Goal: Task Accomplishment & Management: Use online tool/utility

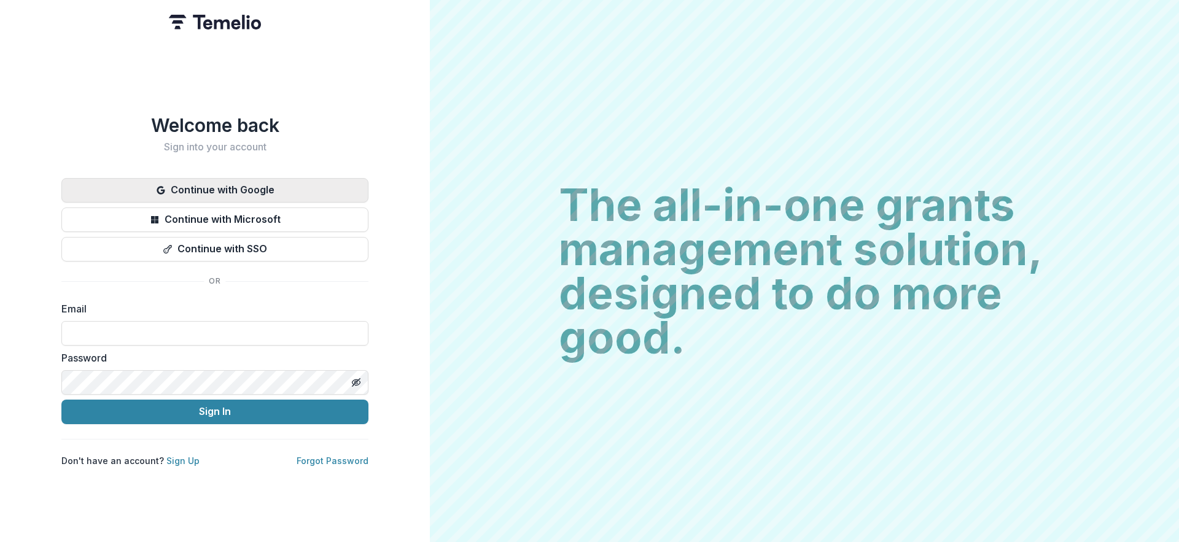
click at [273, 186] on button "Continue with Google" at bounding box center [214, 190] width 307 height 25
click at [281, 189] on button "Continue with Google" at bounding box center [214, 190] width 307 height 25
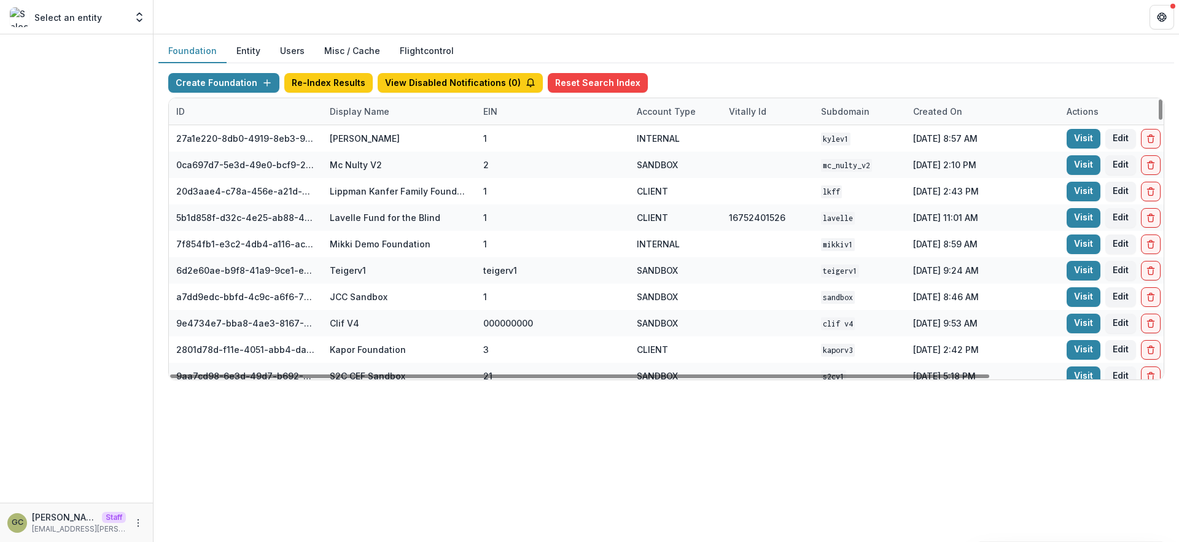
click at [203, 52] on button "Foundation" at bounding box center [192, 51] width 68 height 24
click at [356, 114] on div "Display Name" at bounding box center [359, 111] width 74 height 13
click at [508, 41] on div "Foundation Entity Users Misc / Cache Flightcontrol" at bounding box center [666, 51] width 1016 height 24
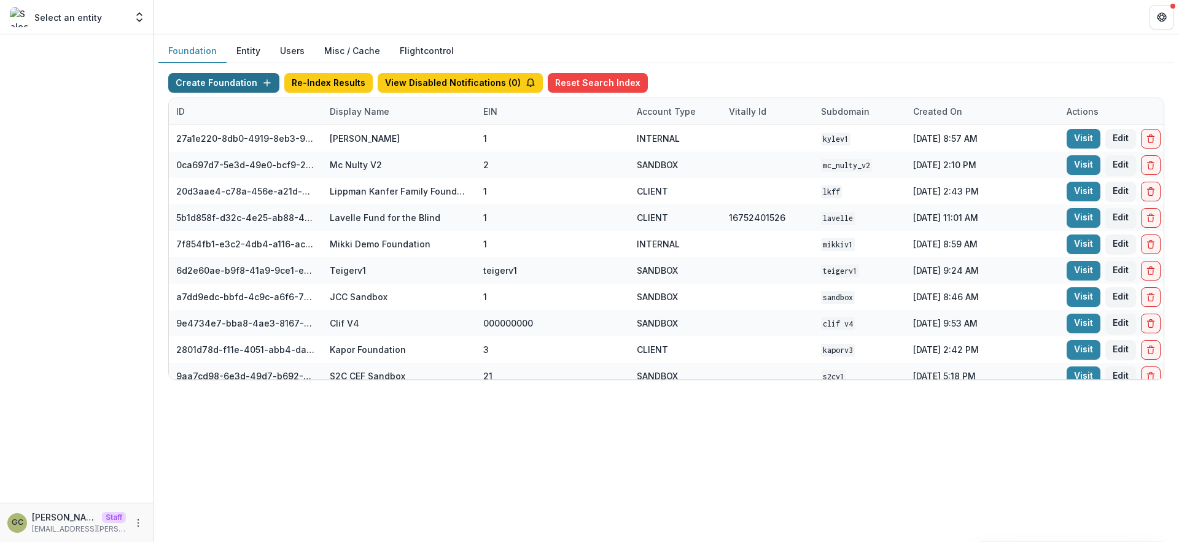
click at [249, 84] on button "Create Foundation" at bounding box center [223, 83] width 111 height 20
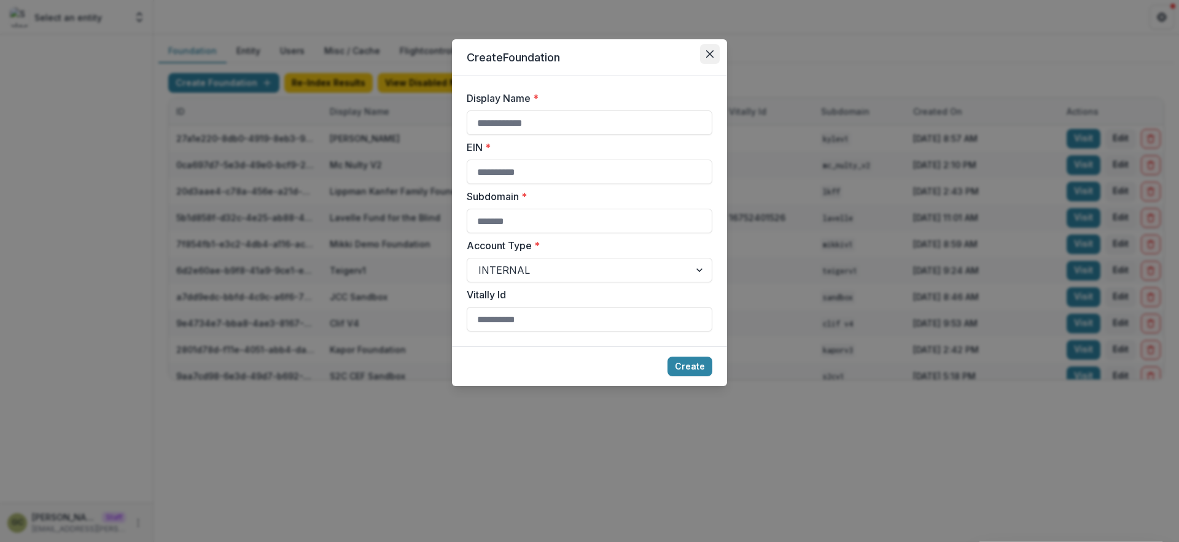
click at [705, 53] on button "Close" at bounding box center [710, 54] width 20 height 20
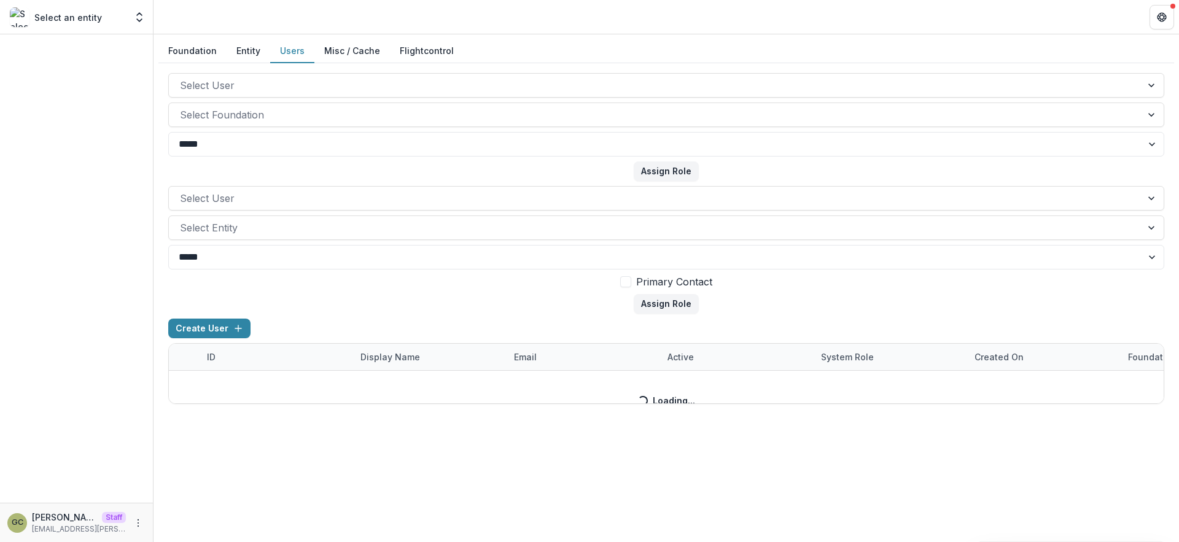
click at [293, 52] on button "Users" at bounding box center [292, 51] width 44 height 24
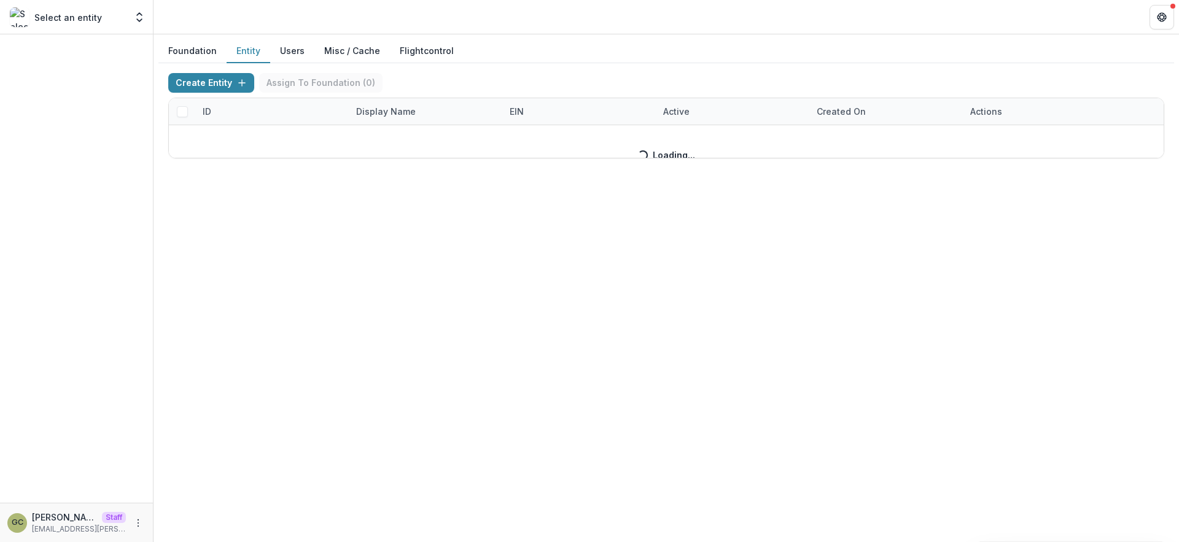
click at [247, 50] on button "Entity" at bounding box center [249, 51] width 44 height 24
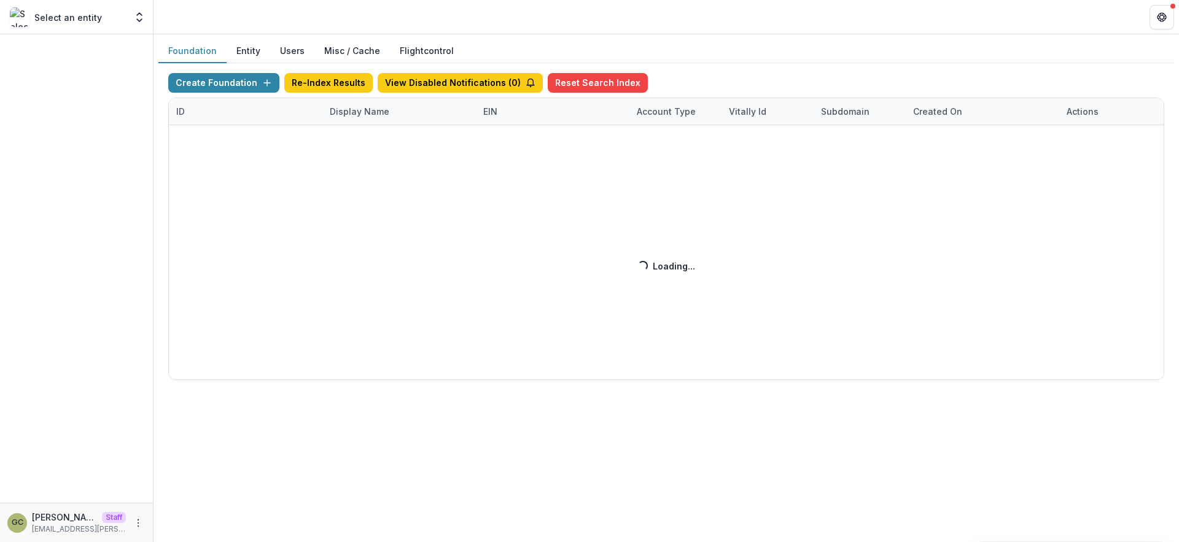
click at [205, 53] on button "Foundation" at bounding box center [192, 51] width 68 height 24
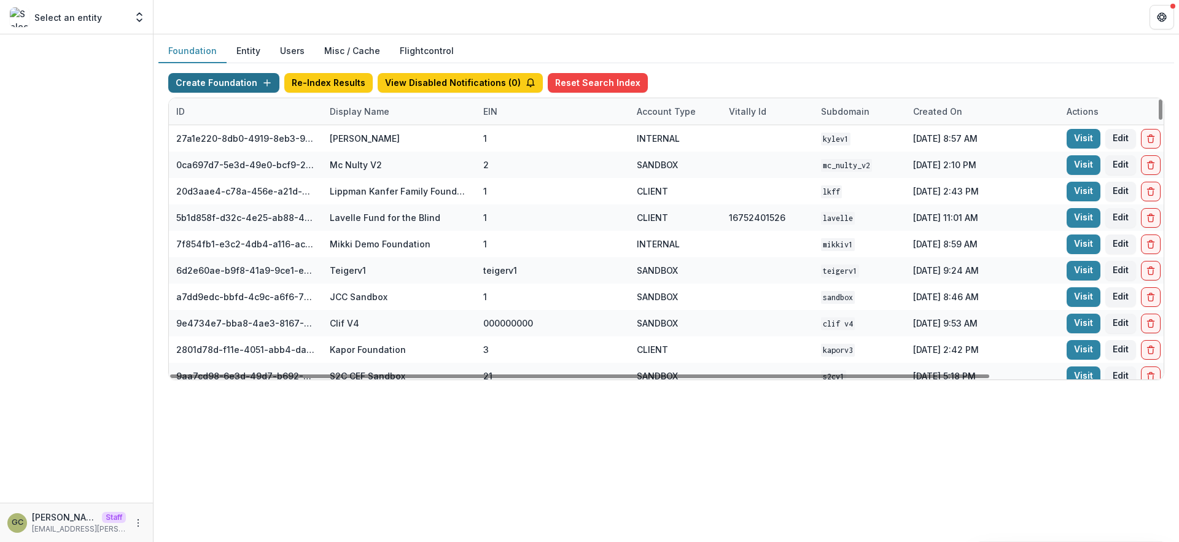
click at [259, 88] on button "Create Foundation" at bounding box center [223, 83] width 111 height 20
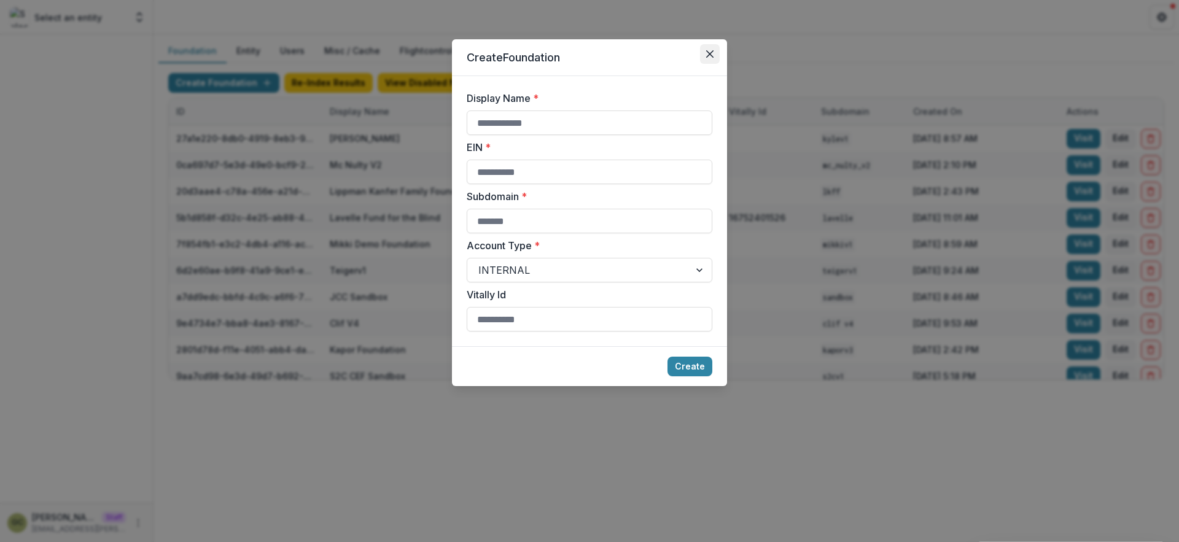
click at [708, 55] on icon "Close" at bounding box center [709, 53] width 7 height 7
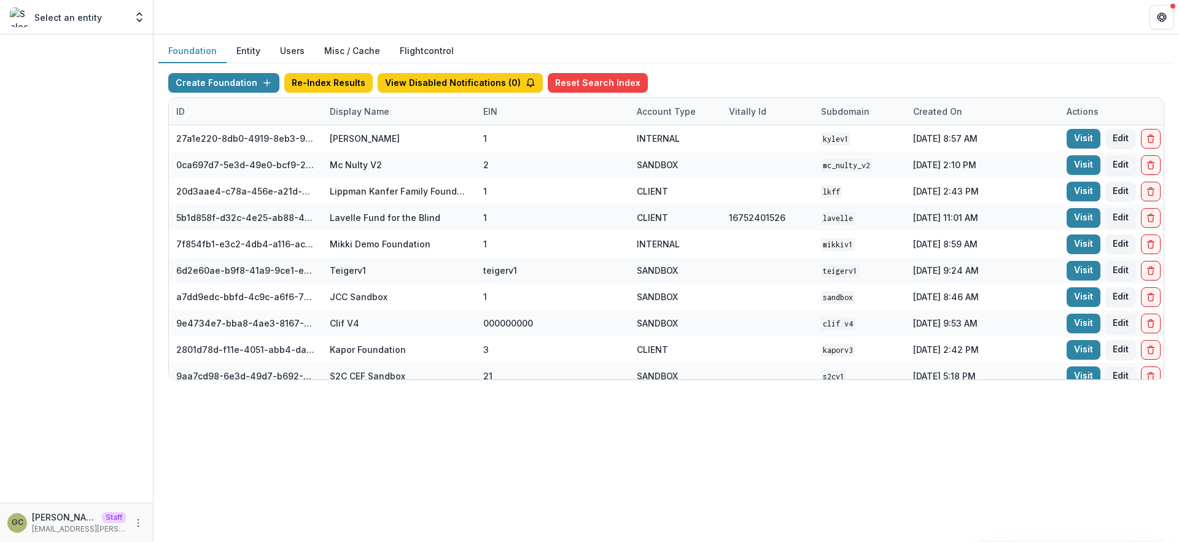
click at [707, 55] on div "Foundation Entity Users Misc / Cache Flightcontrol" at bounding box center [666, 51] width 1016 height 24
click at [56, 16] on p "Select an entity" at bounding box center [68, 17] width 68 height 13
click at [76, 25] on div "Select an entity" at bounding box center [68, 17] width 116 height 20
click at [145, 21] on button "Open entity switcher" at bounding box center [139, 17] width 17 height 25
click at [144, 21] on icon "Open entity switcher" at bounding box center [139, 17] width 12 height 12
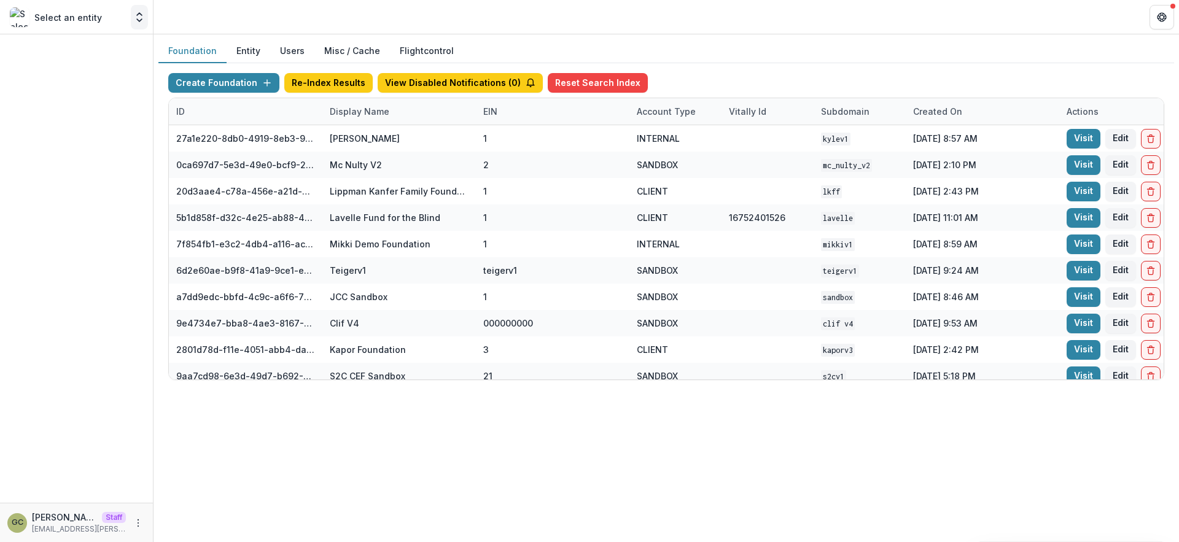
click at [135, 17] on icon "Open entity switcher" at bounding box center [139, 17] width 12 height 12
click at [147, 9] on button "Open entity switcher" at bounding box center [139, 17] width 17 height 25
click at [92, 16] on p "Select an entity" at bounding box center [68, 17] width 68 height 13
click at [131, 18] on button "Open entity switcher" at bounding box center [139, 17] width 17 height 25
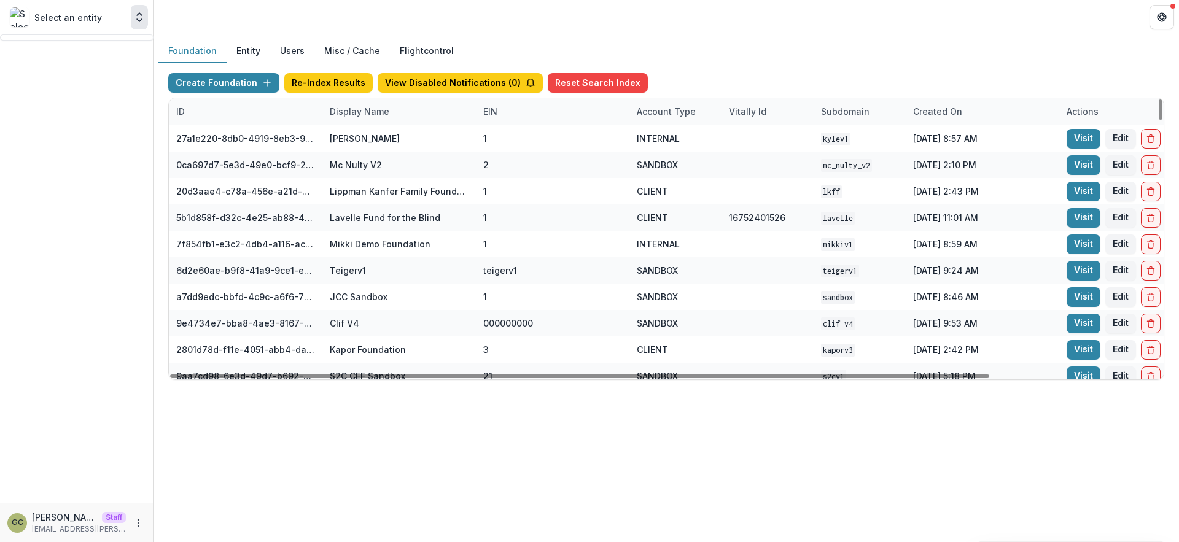
click at [374, 108] on div "Display Name" at bounding box center [359, 111] width 74 height 13
click at [351, 141] on input at bounding box center [398, 140] width 147 height 20
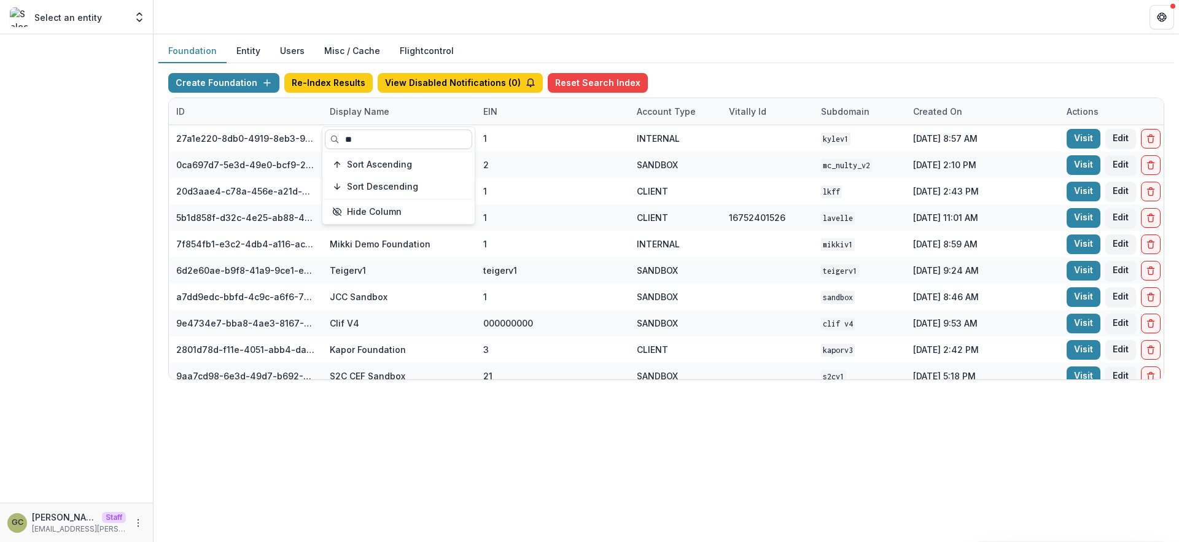
type input "*"
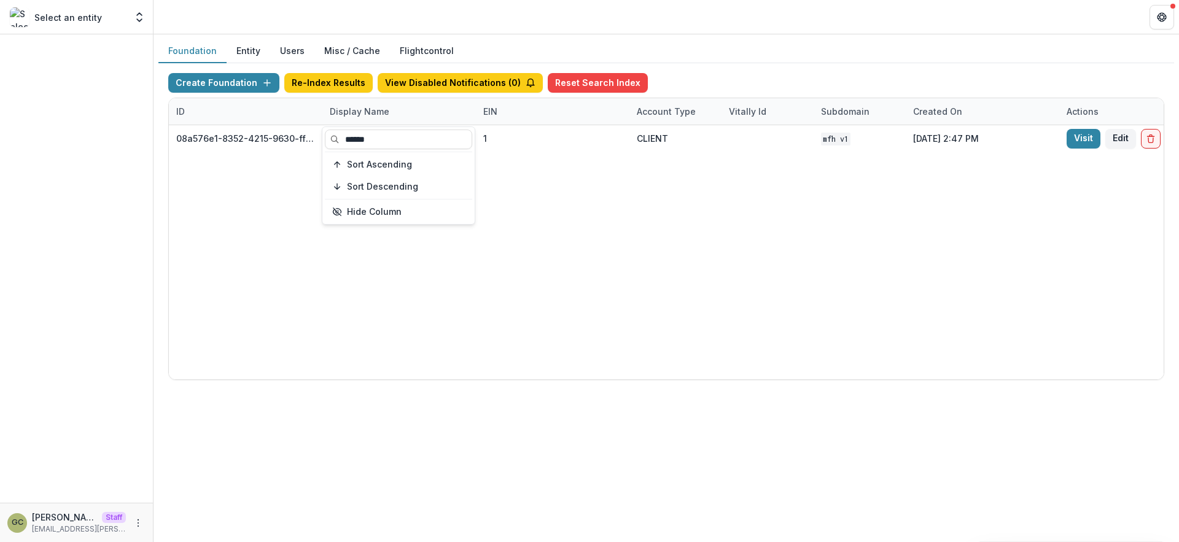
type input "******"
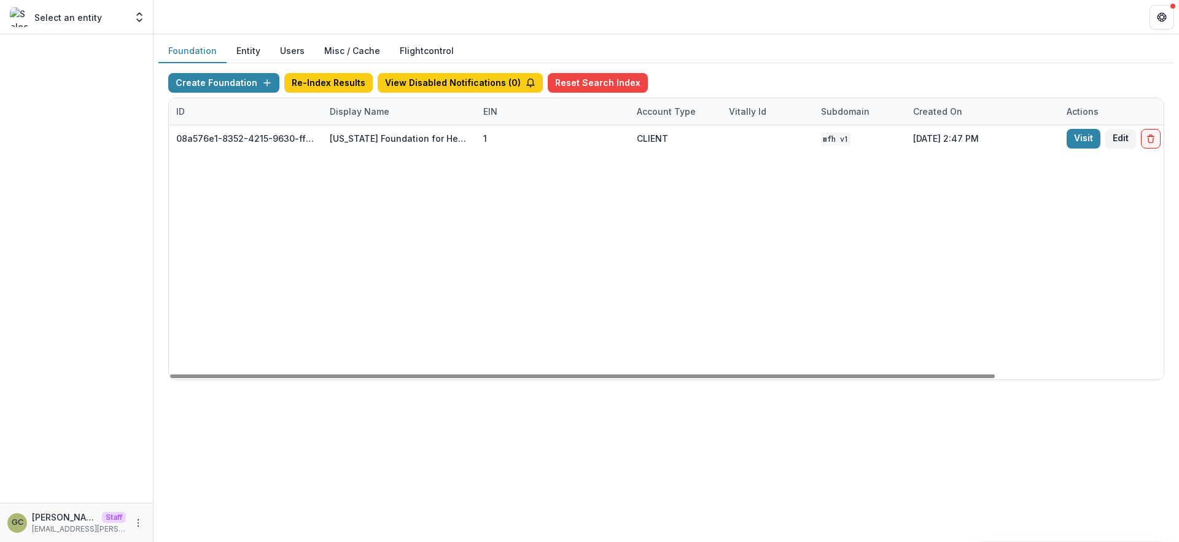
click at [522, 195] on div "08a576e1-8352-4215-9630-ff0d35d85970 Missouri Foundation for Health 1 CLIENT MF…" at bounding box center [768, 252] width 1198 height 254
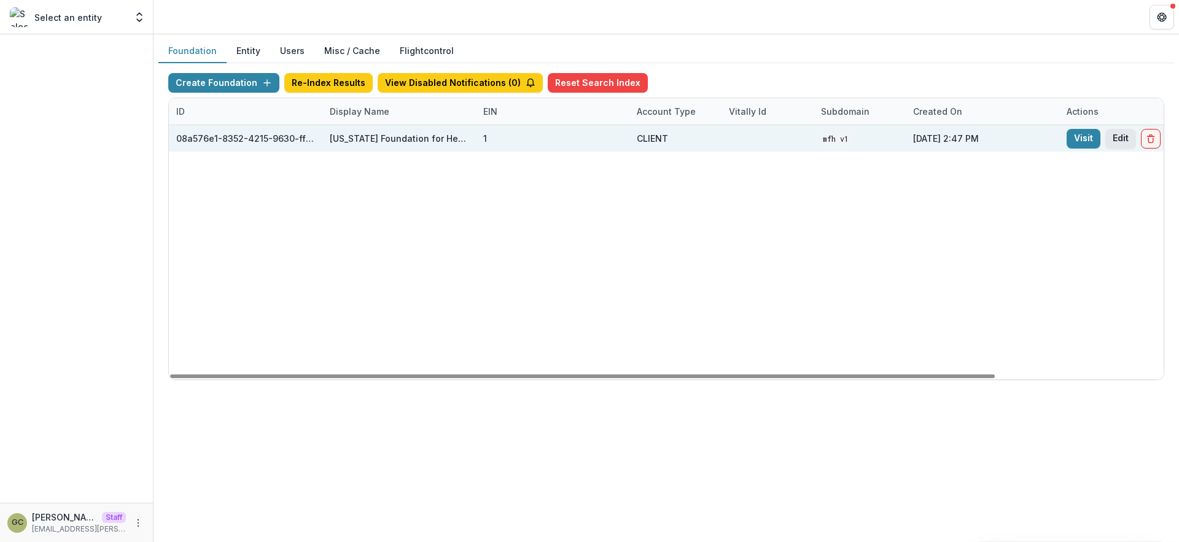
click at [1120, 143] on button "Edit" at bounding box center [1121, 139] width 31 height 20
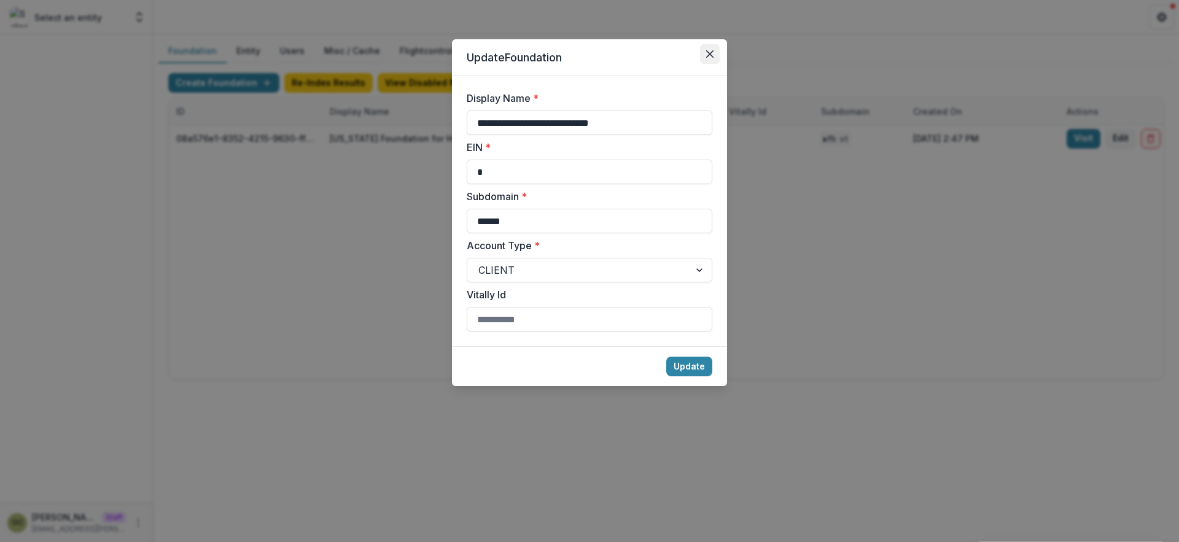
click at [714, 55] on button "Close" at bounding box center [710, 54] width 20 height 20
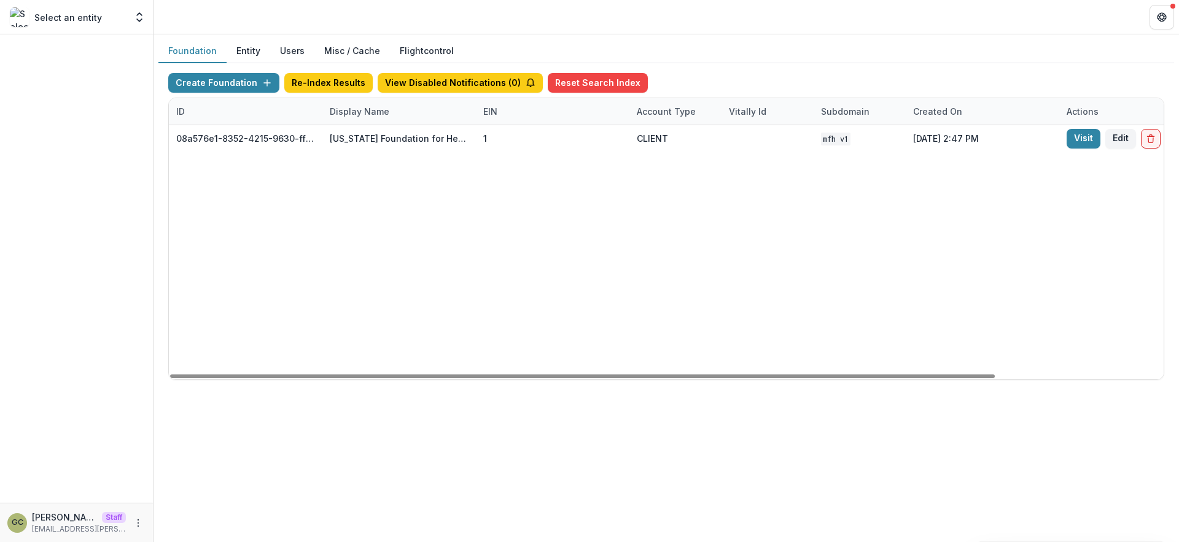
click at [329, 109] on div "Display Name" at bounding box center [359, 111] width 74 height 13
click at [354, 141] on input "******" at bounding box center [398, 140] width 147 height 20
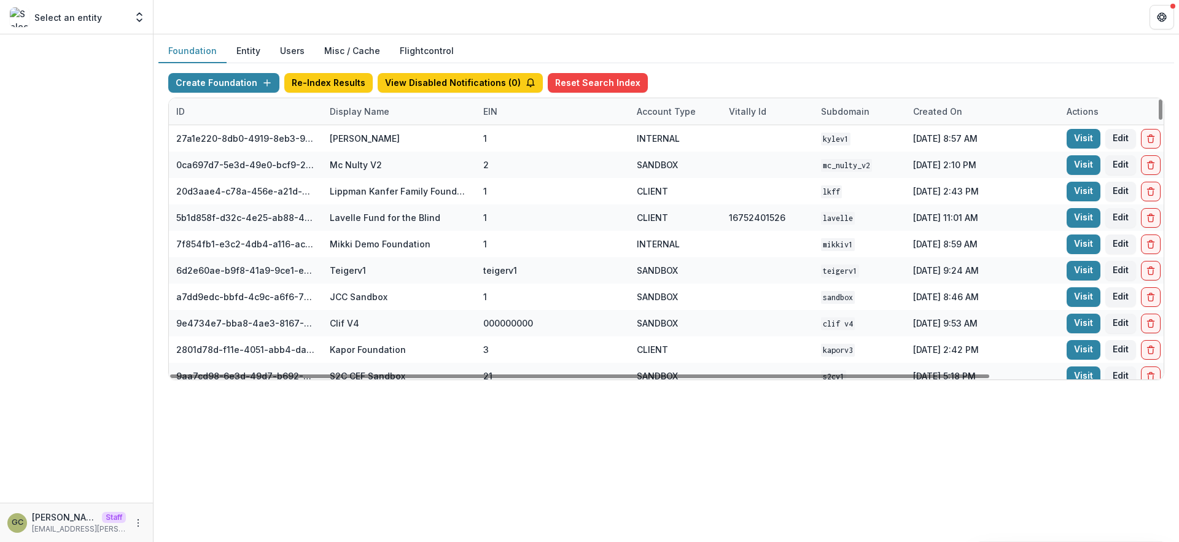
click at [255, 47] on button "Entity" at bounding box center [249, 51] width 44 height 24
click at [250, 51] on button "Entity" at bounding box center [249, 51] width 44 height 24
click at [242, 55] on button "Entity" at bounding box center [249, 51] width 44 height 24
click at [240, 52] on button "Entity" at bounding box center [249, 51] width 44 height 24
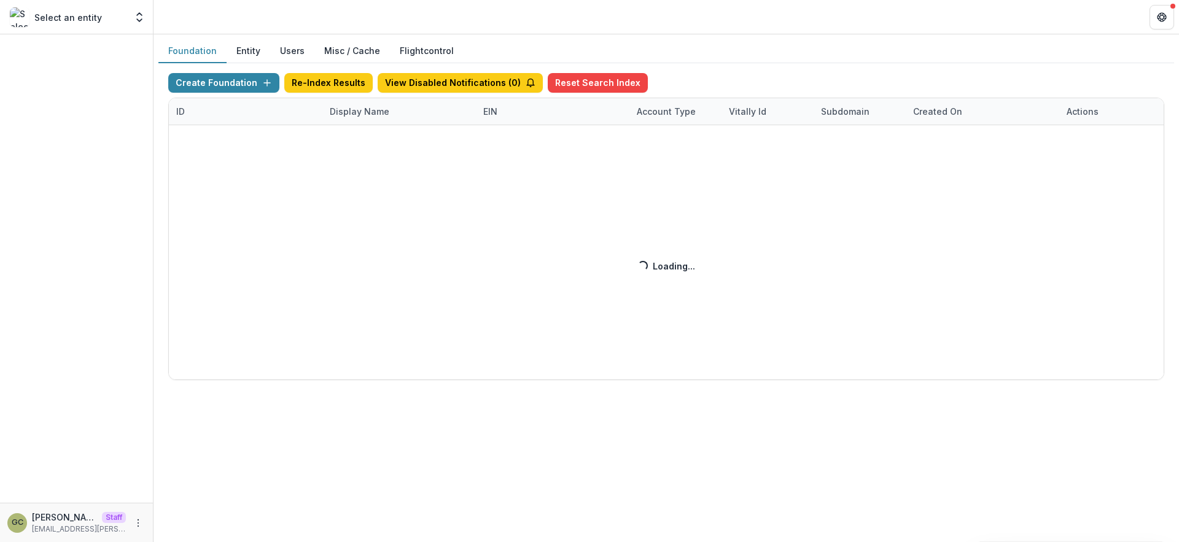
click at [241, 53] on button "Entity" at bounding box center [249, 51] width 44 height 24
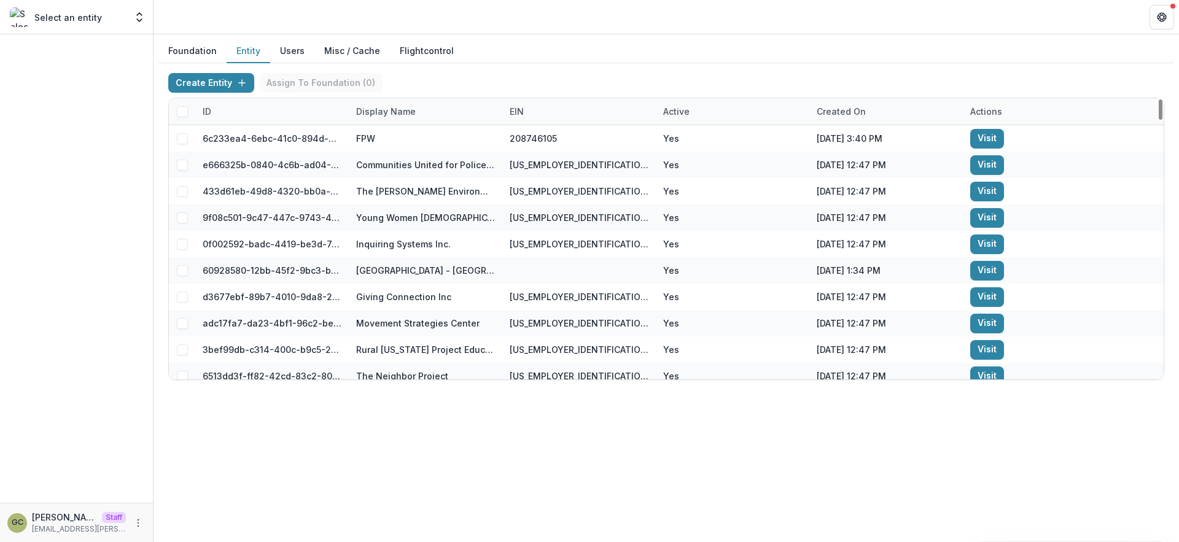
click at [370, 115] on div "Display Name" at bounding box center [386, 111] width 74 height 13
click at [282, 52] on button "Users" at bounding box center [292, 51] width 44 height 24
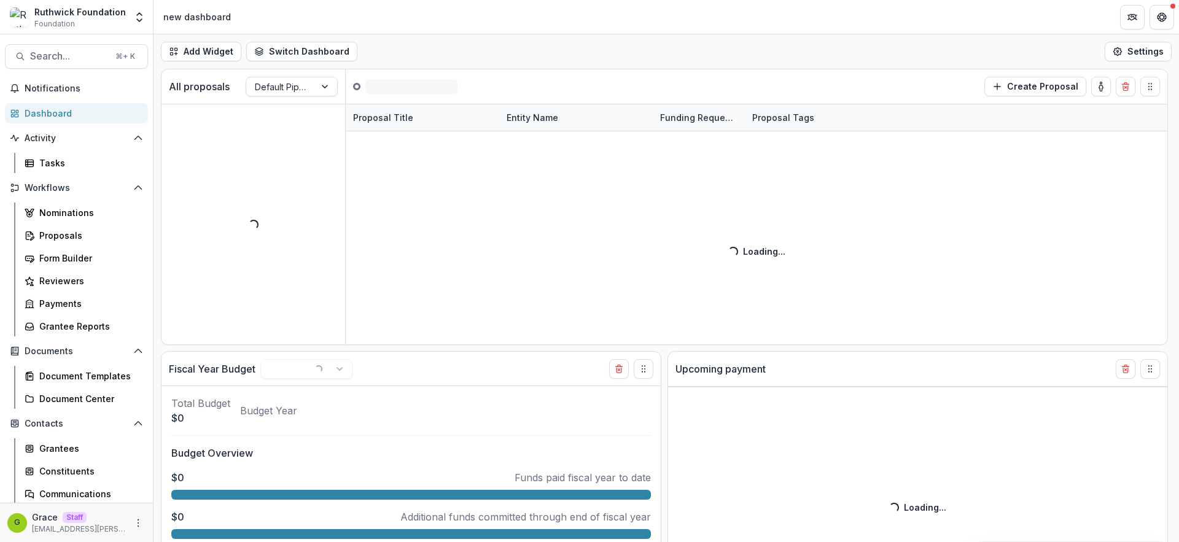
select select "******"
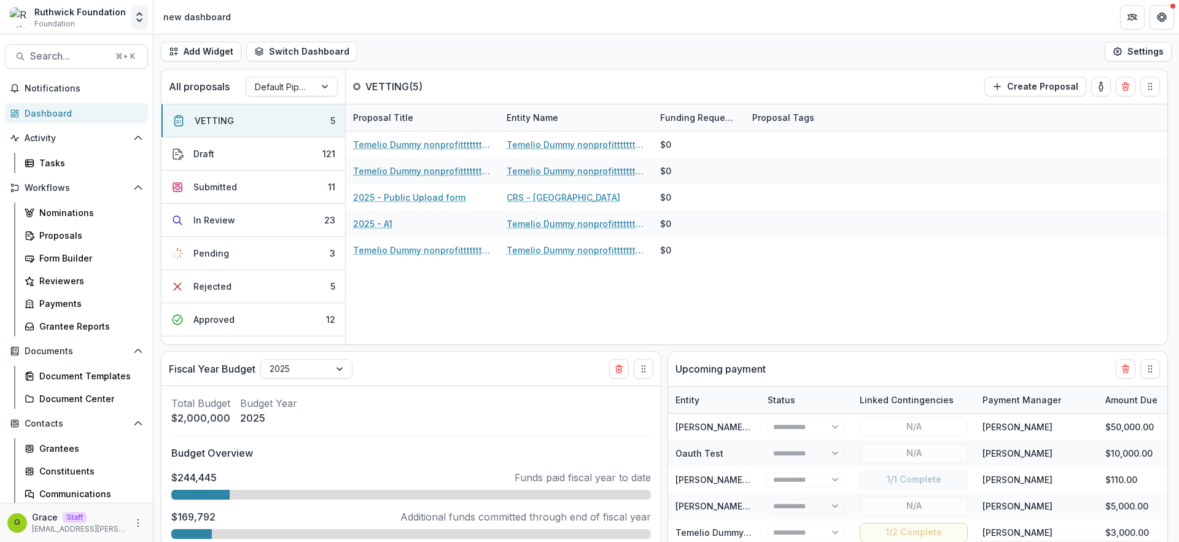
click at [145, 18] on icon "Open entity switcher" at bounding box center [139, 17] width 12 height 12
click at [143, 20] on icon "Open entity switcher" at bounding box center [139, 17] width 12 height 12
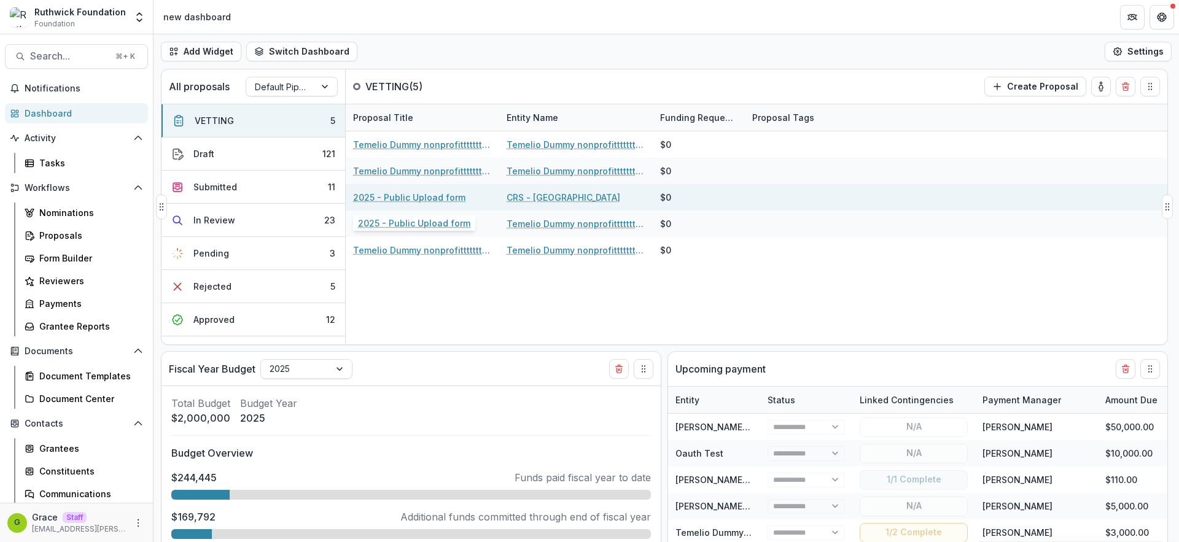
click at [432, 201] on link "2025 - Public Upload form" at bounding box center [409, 197] width 112 height 13
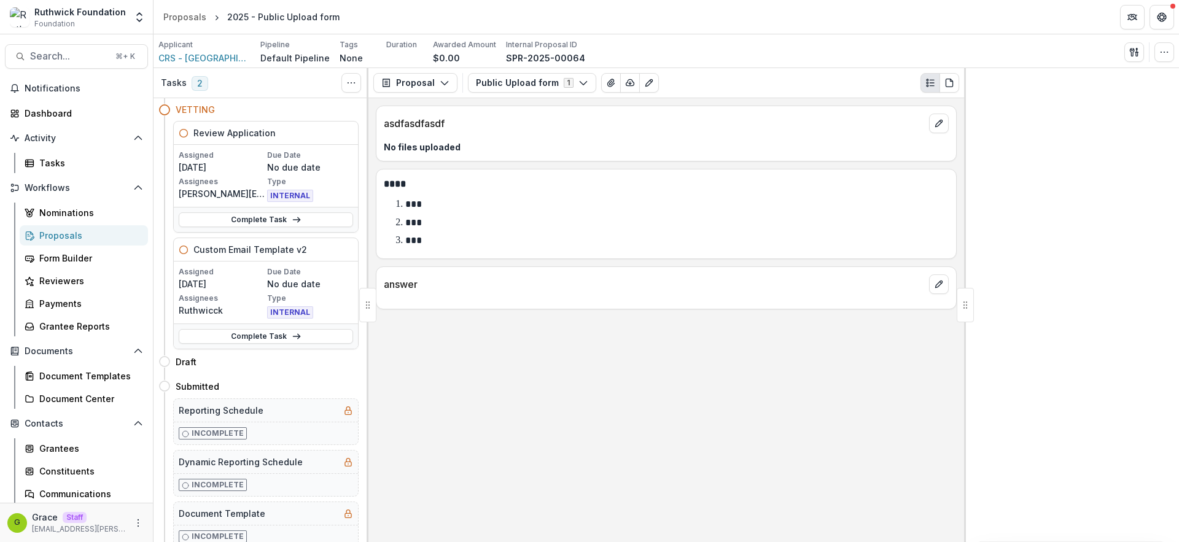
select select "******"
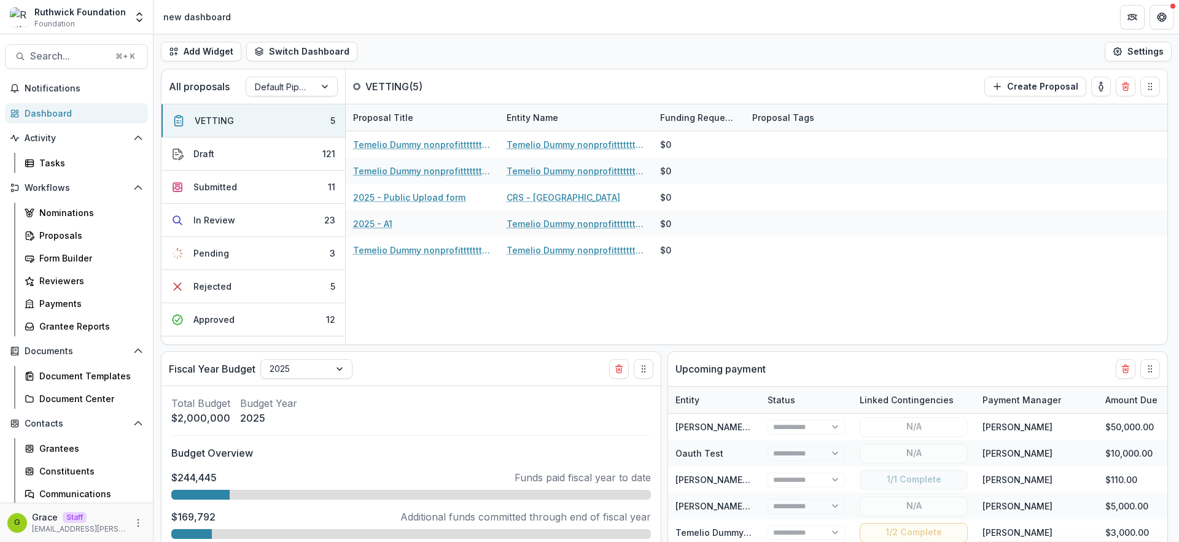
select select "******"
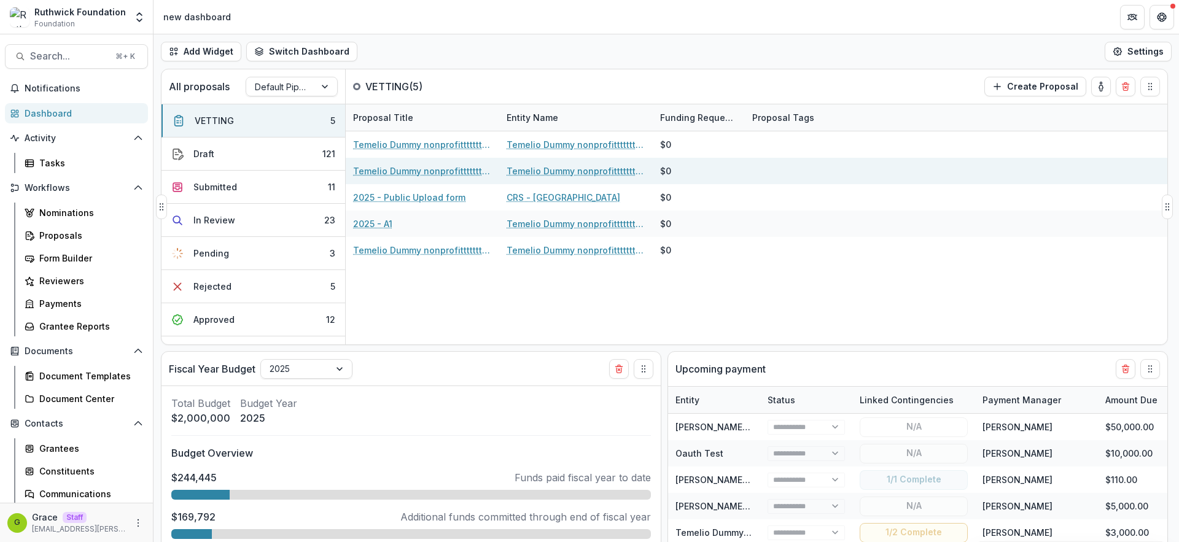
select select "******"
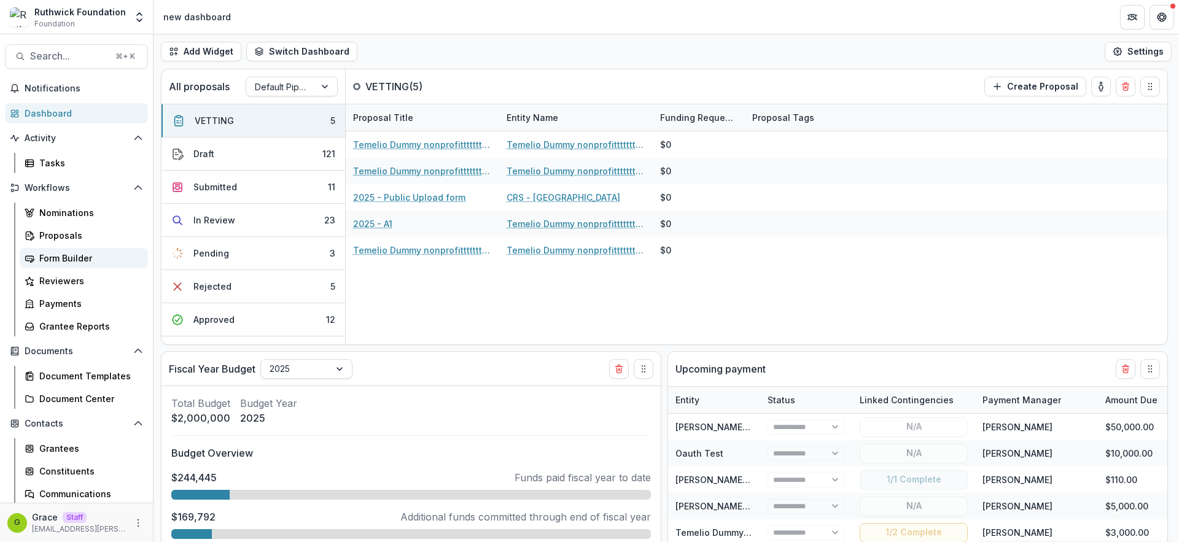
click at [80, 264] on link "Form Builder" at bounding box center [84, 258] width 128 height 20
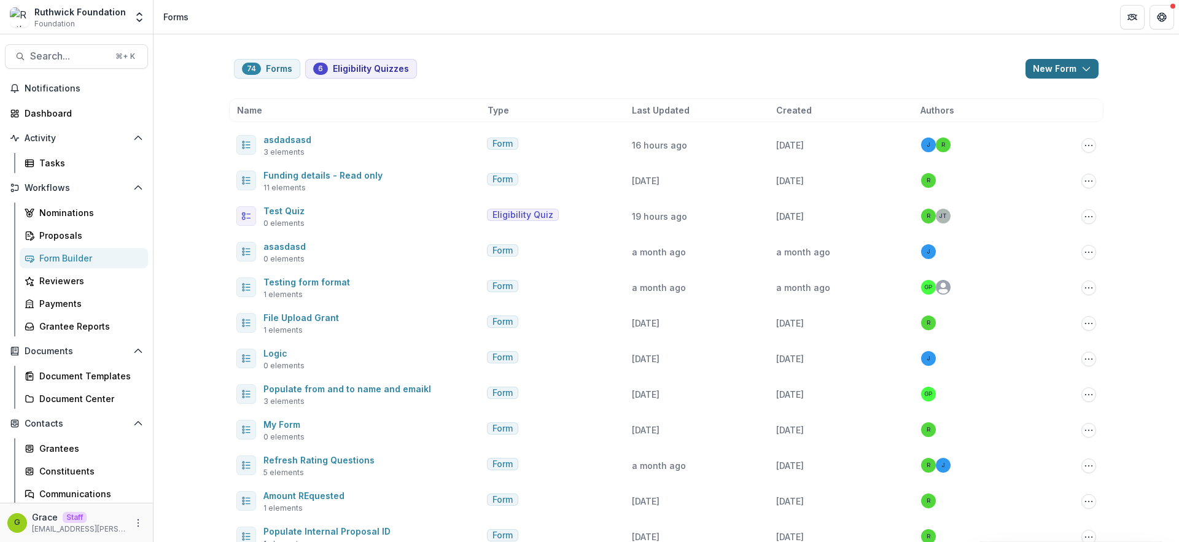
click at [1085, 68] on icon "button" at bounding box center [1087, 69] width 10 height 10
click at [1034, 117] on button "New Form" at bounding box center [1028, 117] width 131 height 20
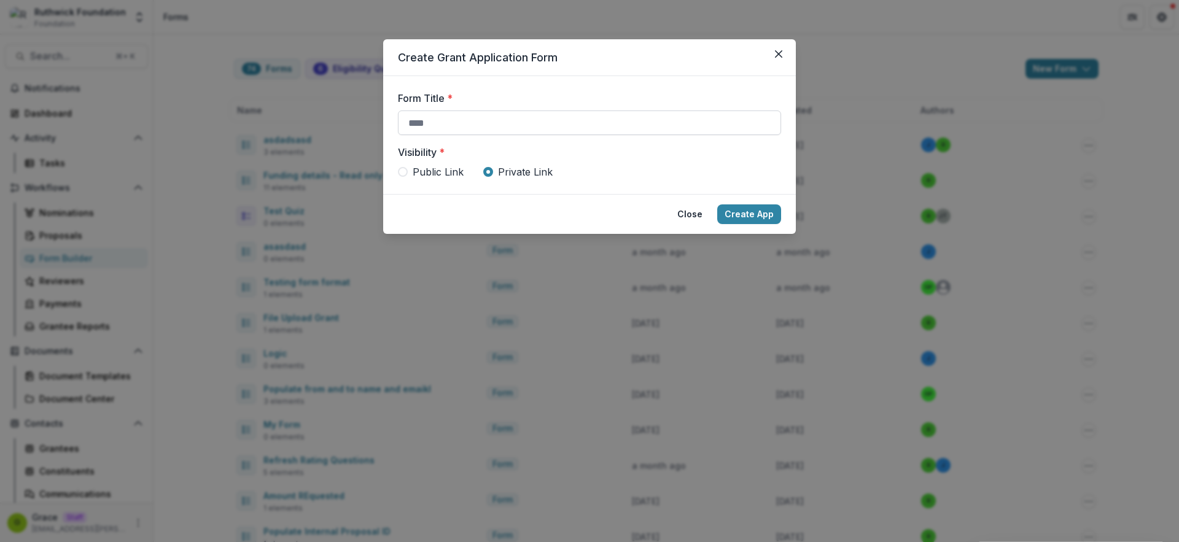
click at [501, 131] on input "Form Title *" at bounding box center [589, 123] width 383 height 25
click at [777, 53] on icon "Close" at bounding box center [778, 53] width 7 height 7
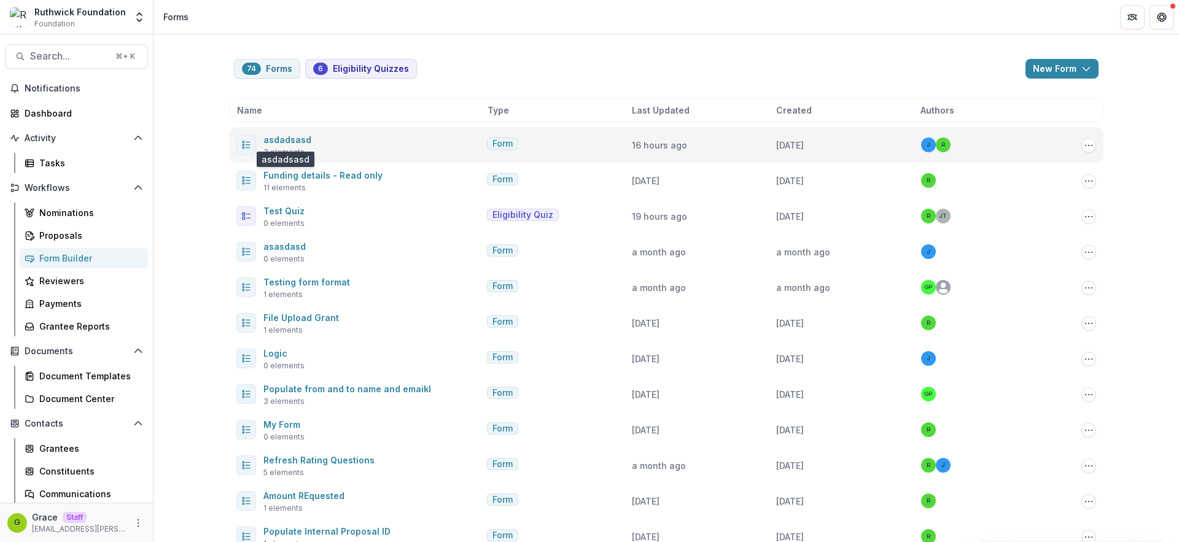
click at [289, 133] on span "asdadsasd" at bounding box center [288, 139] width 48 height 15
click at [277, 147] on span "3 elements" at bounding box center [284, 152] width 41 height 11
click at [276, 139] on link "asdadsasd" at bounding box center [288, 140] width 48 height 10
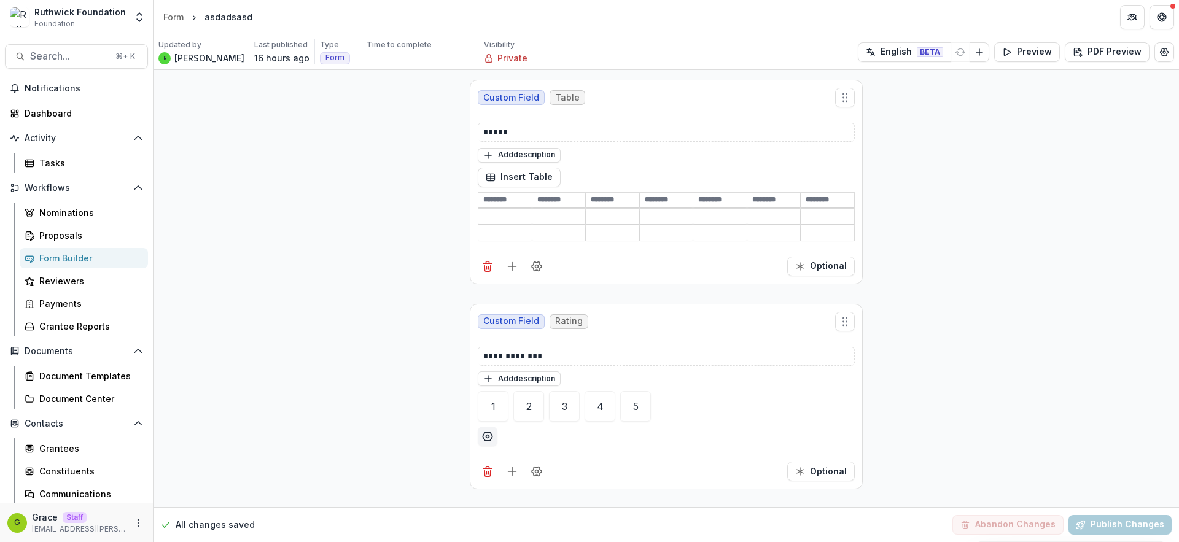
click at [332, 170] on div "**********" at bounding box center [667, 387] width 1026 height 634
